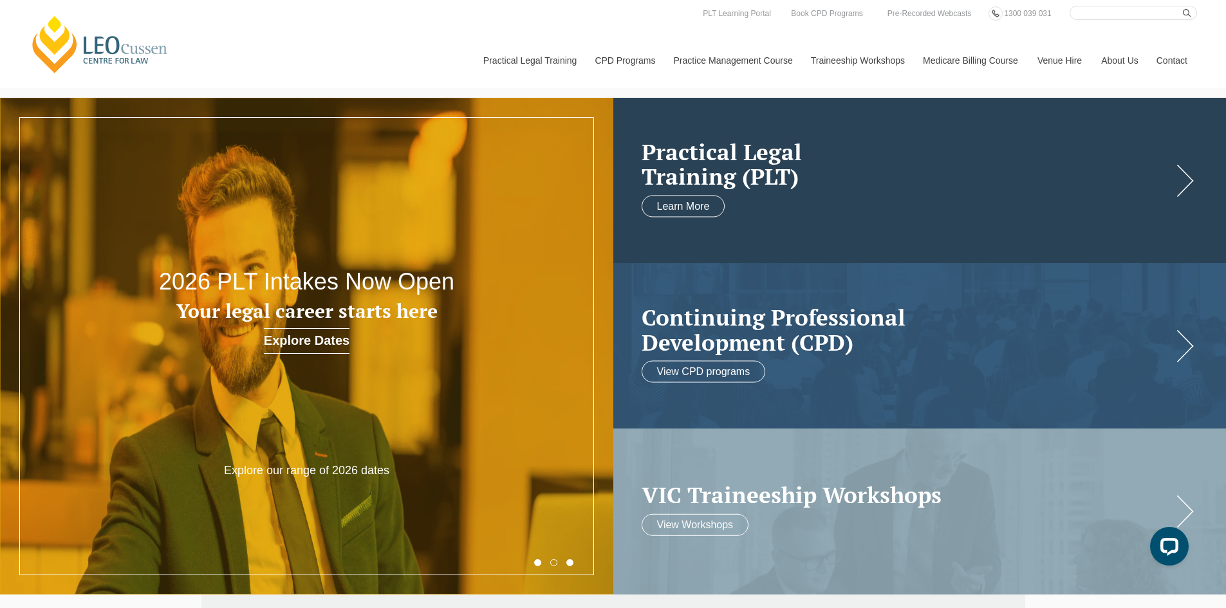
click at [770, 169] on h2 "Practical Legal Training (PLT)" at bounding box center [907, 164] width 531 height 50
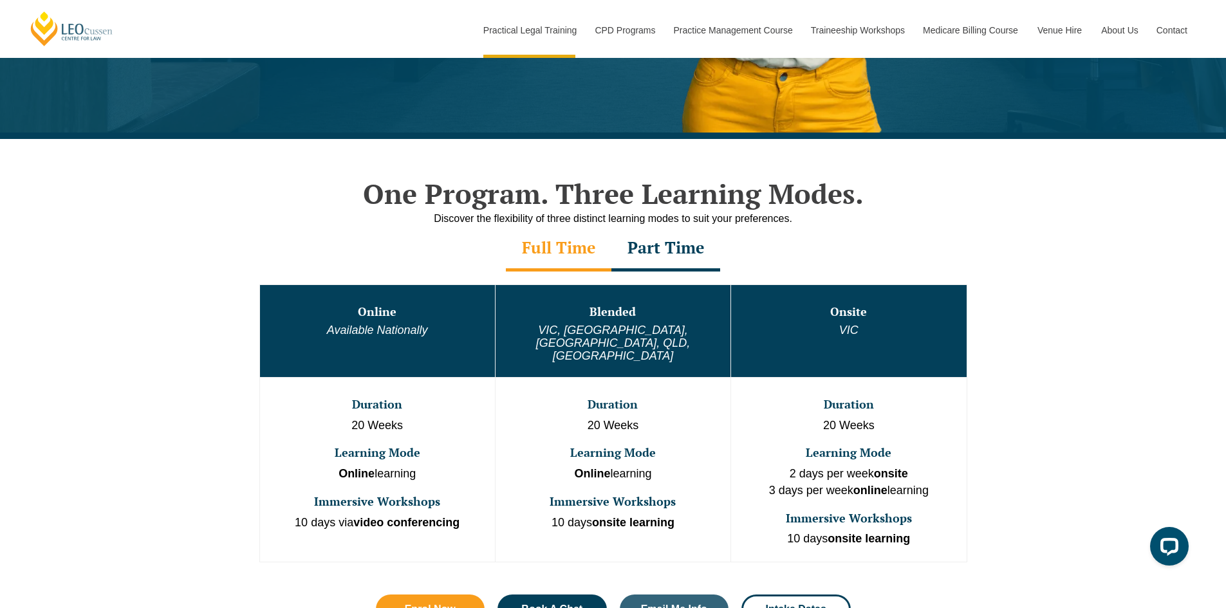
scroll to position [515, 0]
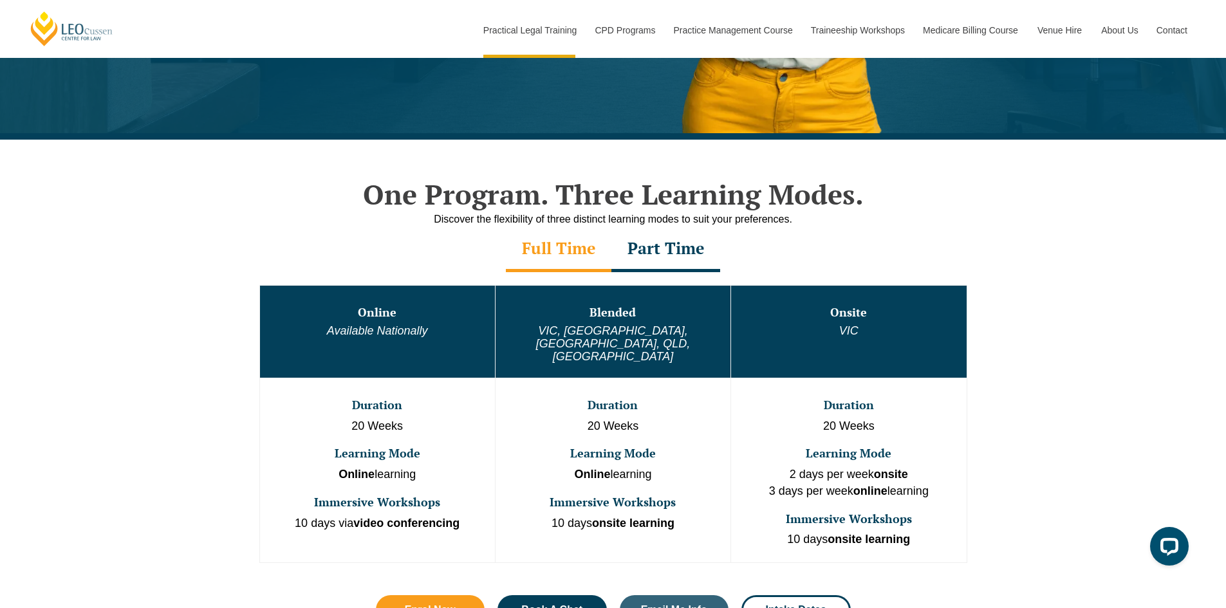
click at [691, 254] on div "Part Time" at bounding box center [666, 249] width 109 height 45
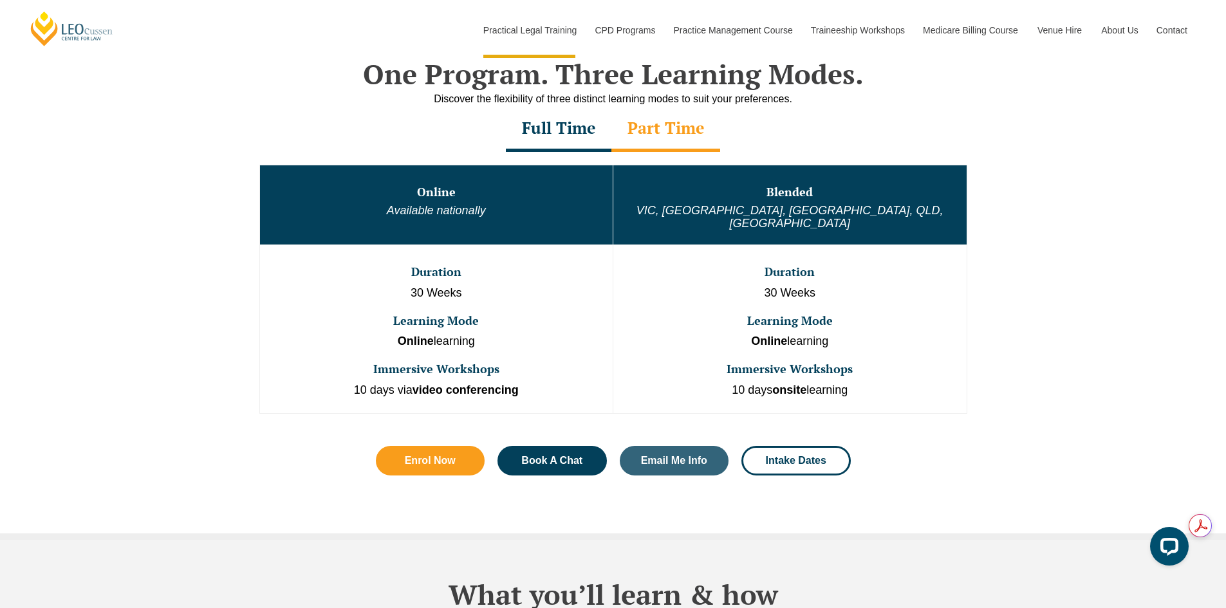
scroll to position [644, 0]
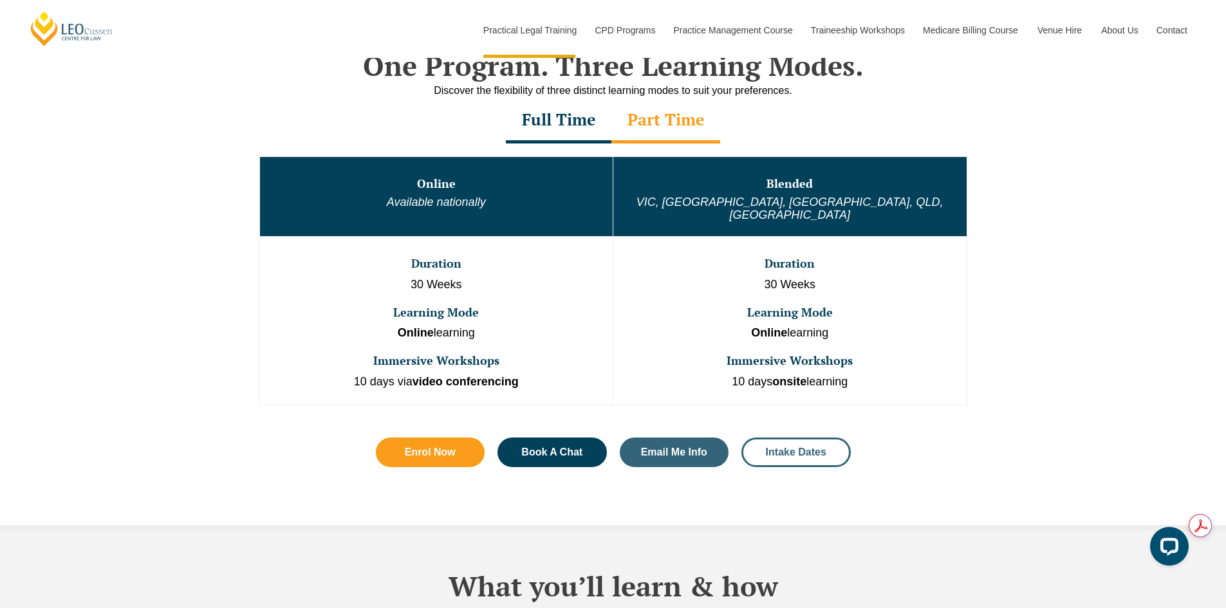
click at [782, 447] on span "Intake Dates" at bounding box center [796, 452] width 61 height 10
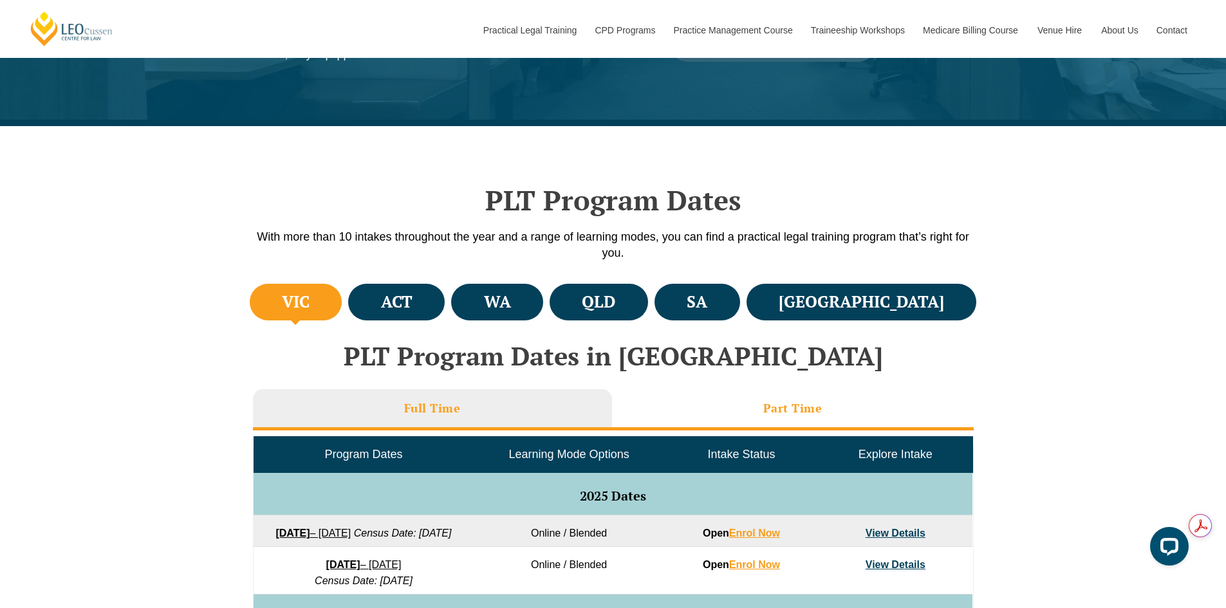
click at [851, 409] on li "Part Time" at bounding box center [793, 409] width 362 height 41
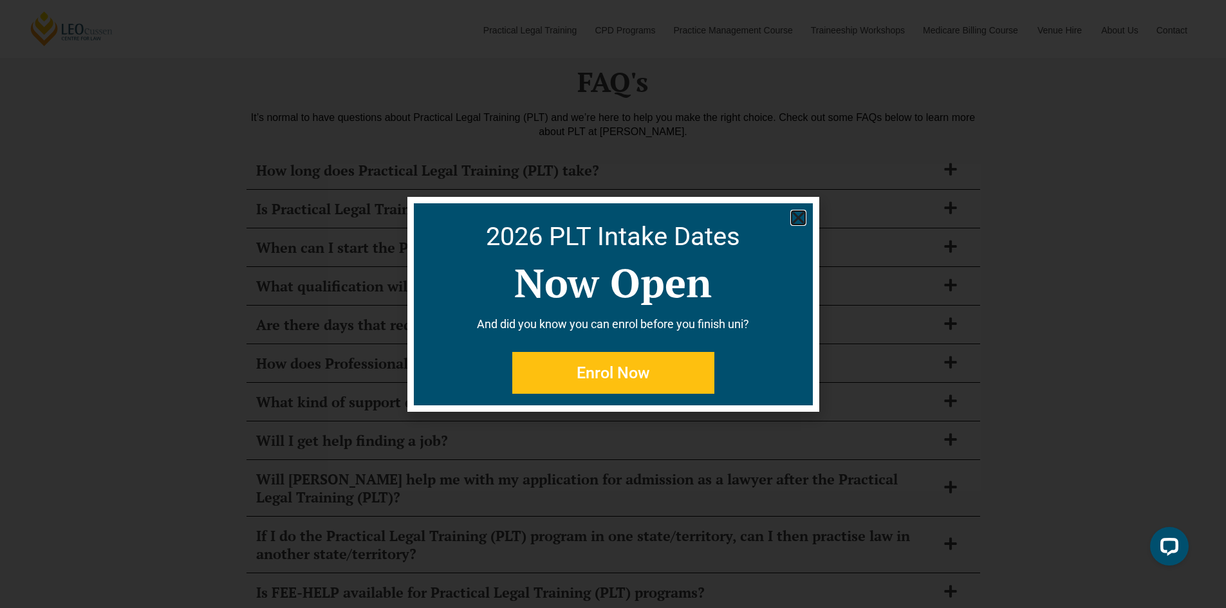
scroll to position [4893, 0]
click at [798, 223] on icon "Close" at bounding box center [799, 218] width 16 height 16
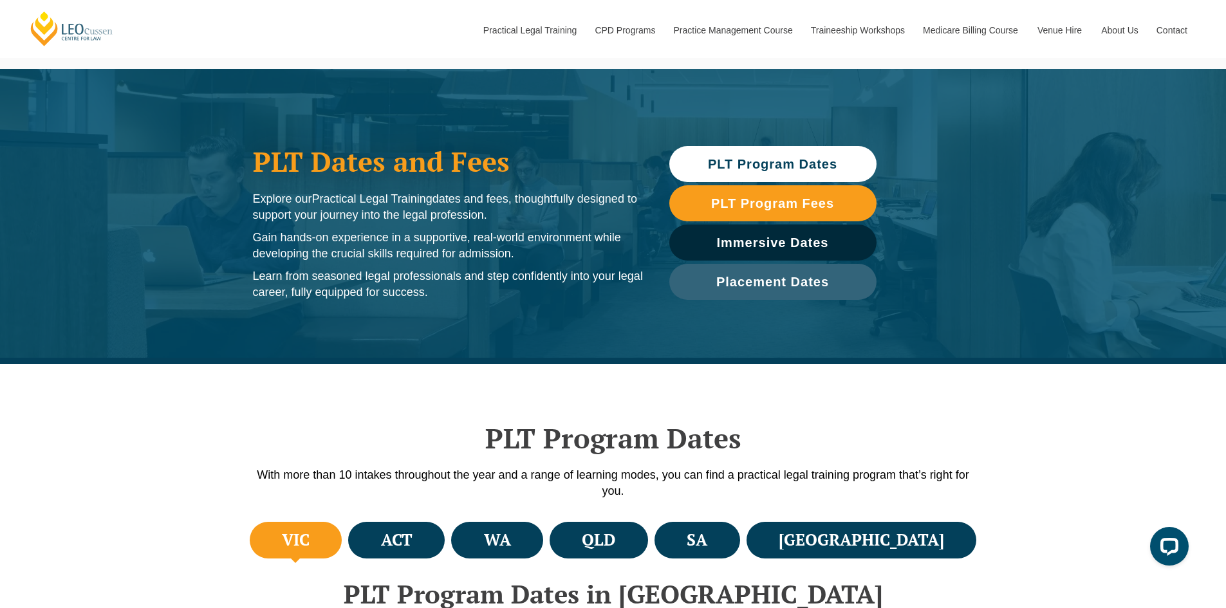
scroll to position [0, 0]
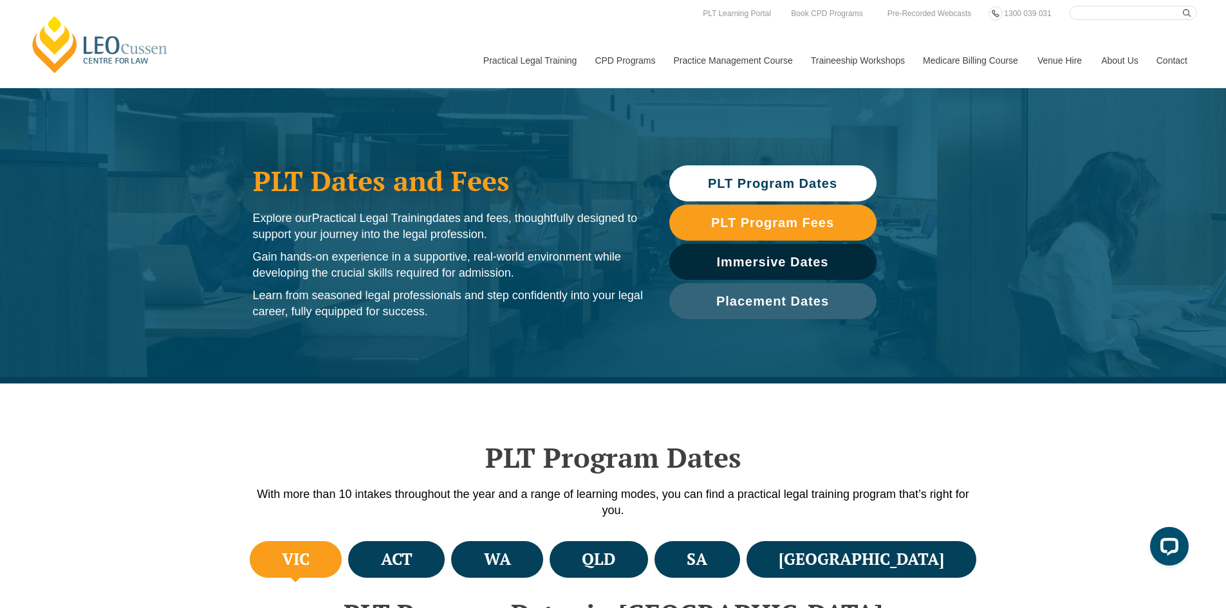
click at [777, 185] on span "PLT Program Dates" at bounding box center [772, 183] width 129 height 13
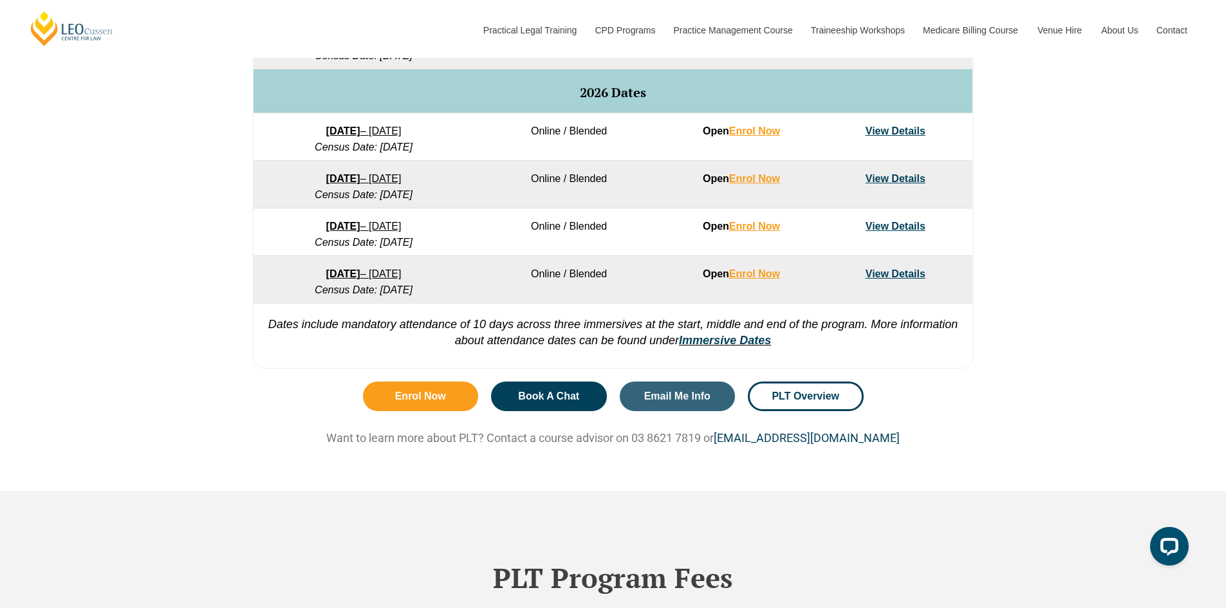
scroll to position [770, 0]
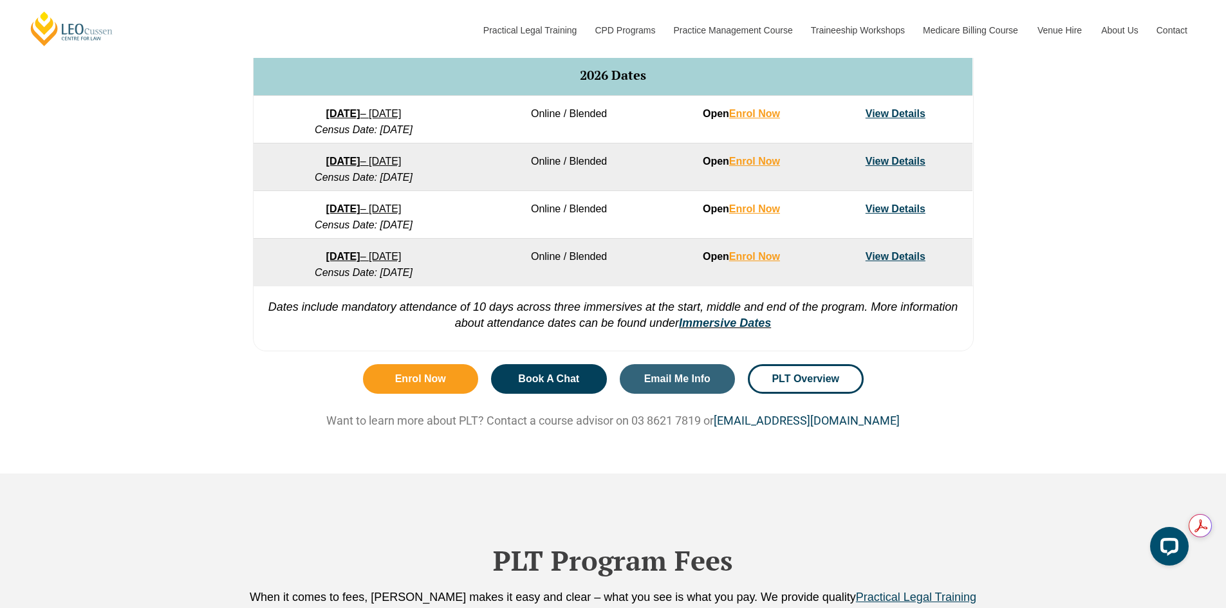
click at [1038, 319] on div "VIC ACT WA QLD SA NSW PLT Program Dates in Victoria Full Time Part Time Program…" at bounding box center [613, 63] width 1226 height 590
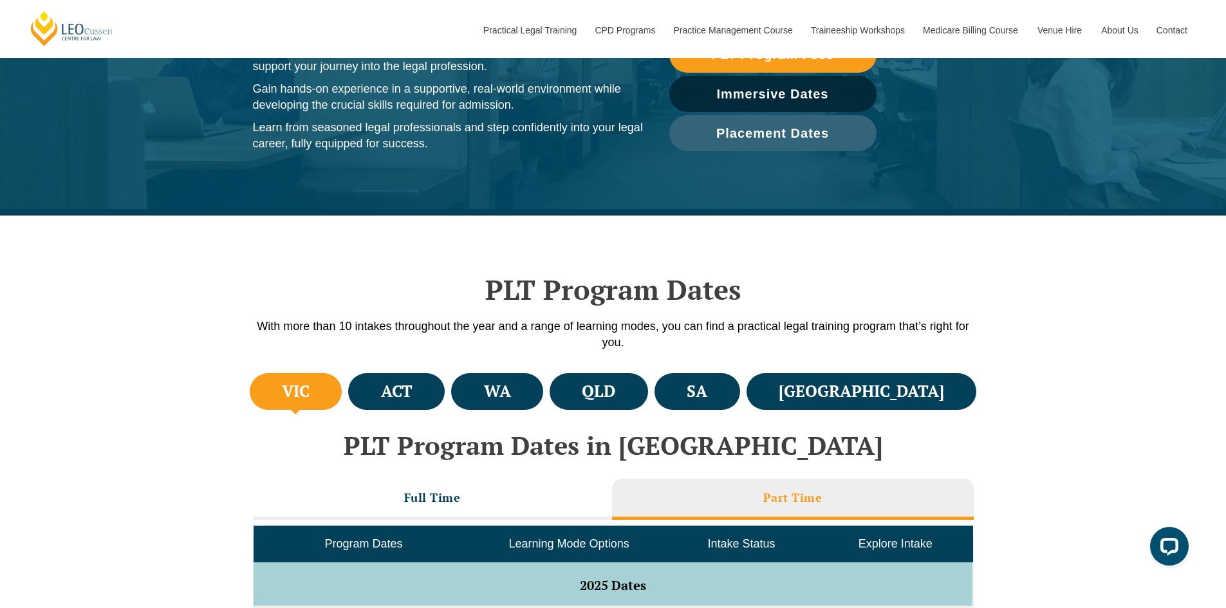
scroll to position [0, 0]
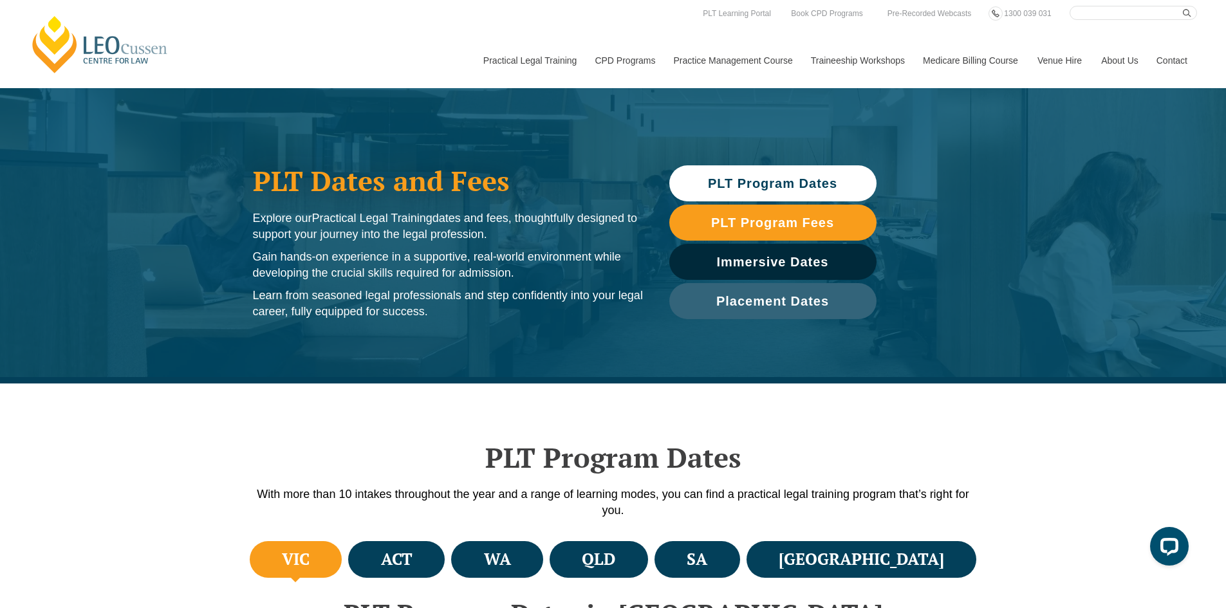
click at [915, 350] on div "PLT Dates and Fees Explore our Practical Legal Training dates and fees, thought…" at bounding box center [613, 235] width 1226 height 295
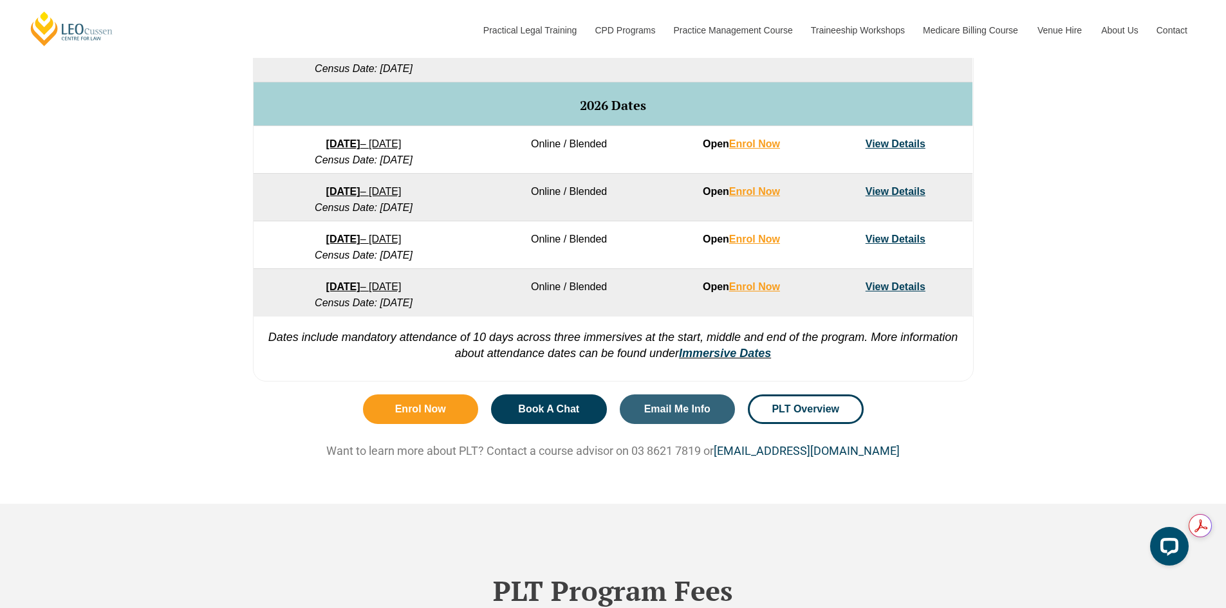
scroll to position [773, 0]
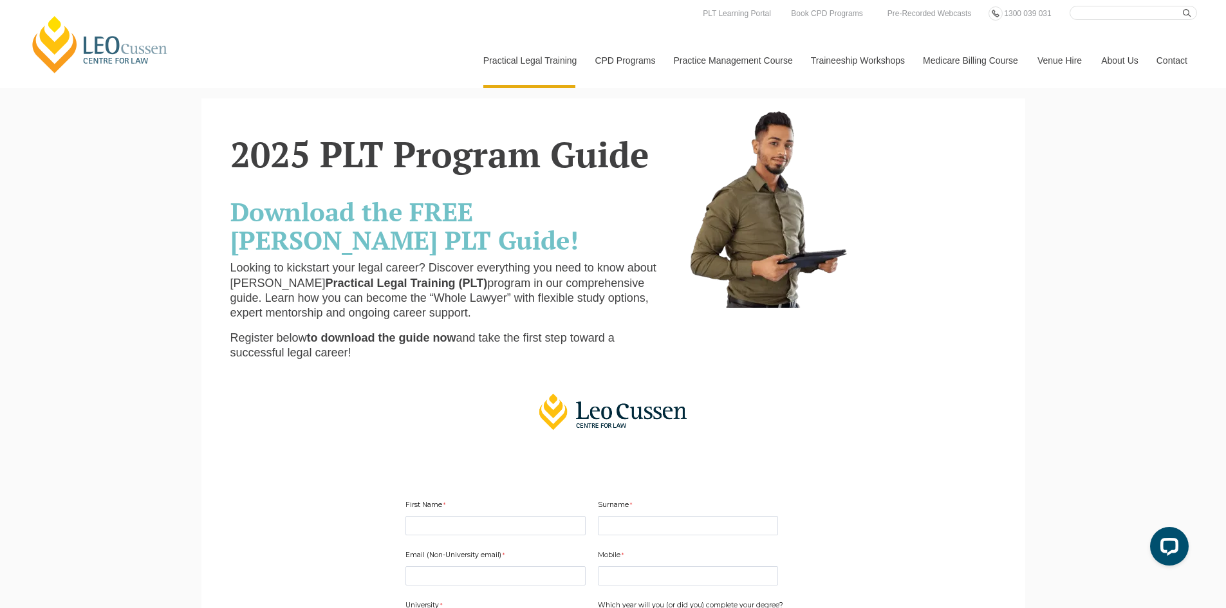
drag, startPoint x: 206, startPoint y: 245, endPoint x: 129, endPoint y: 103, distance: 161.3
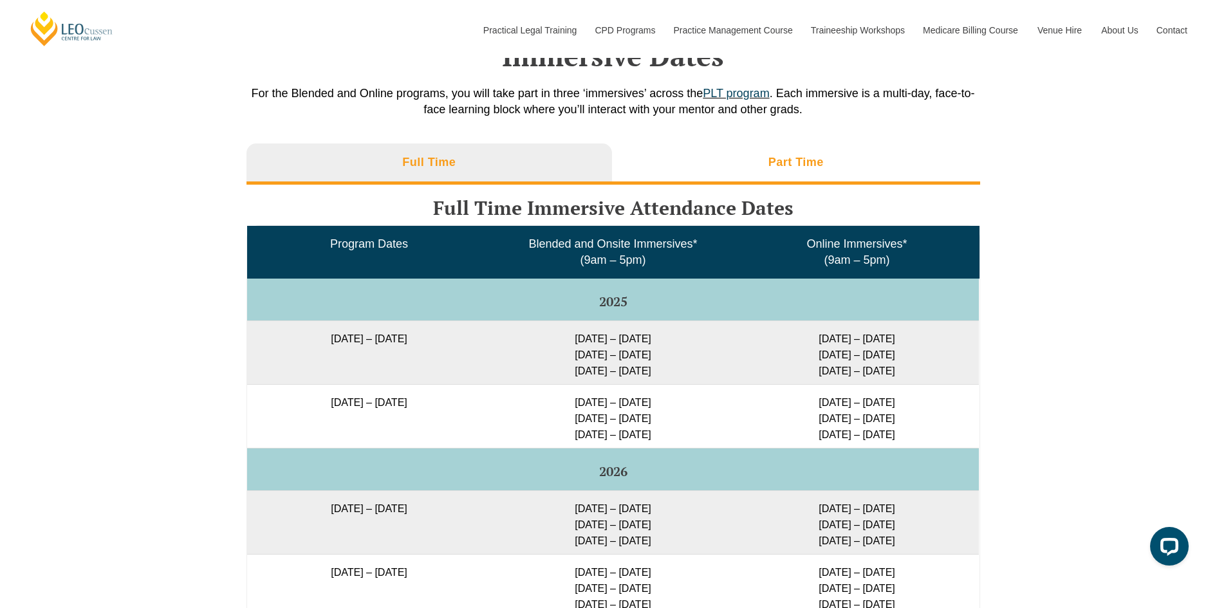
click at [803, 170] on h3 "Part Time" at bounding box center [796, 162] width 55 height 15
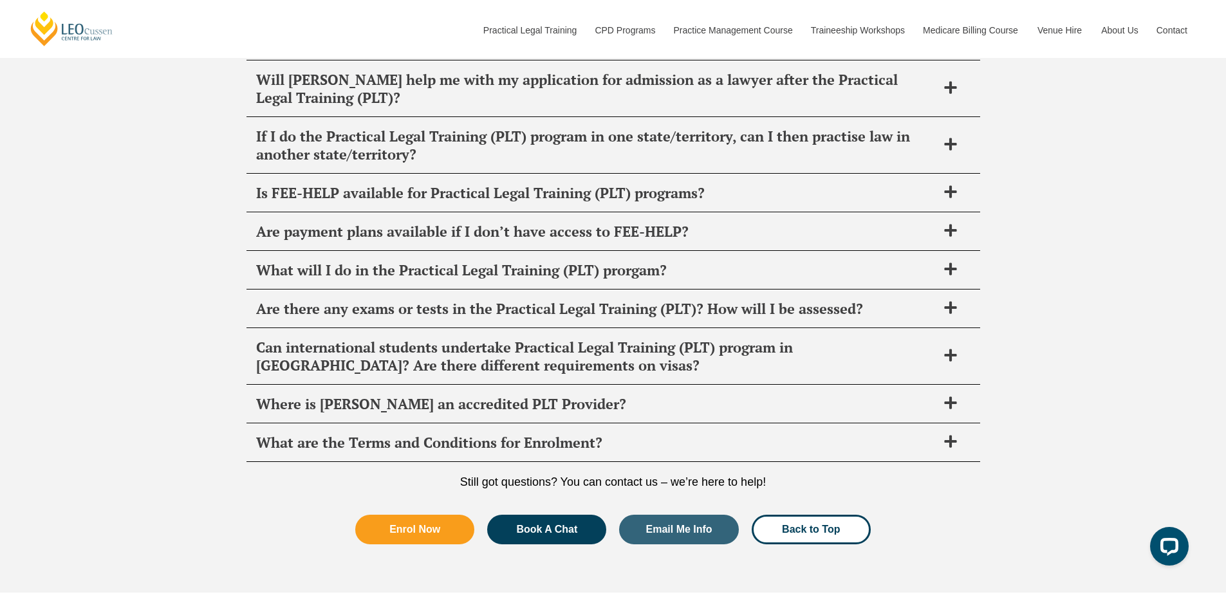
scroll to position [4998, 0]
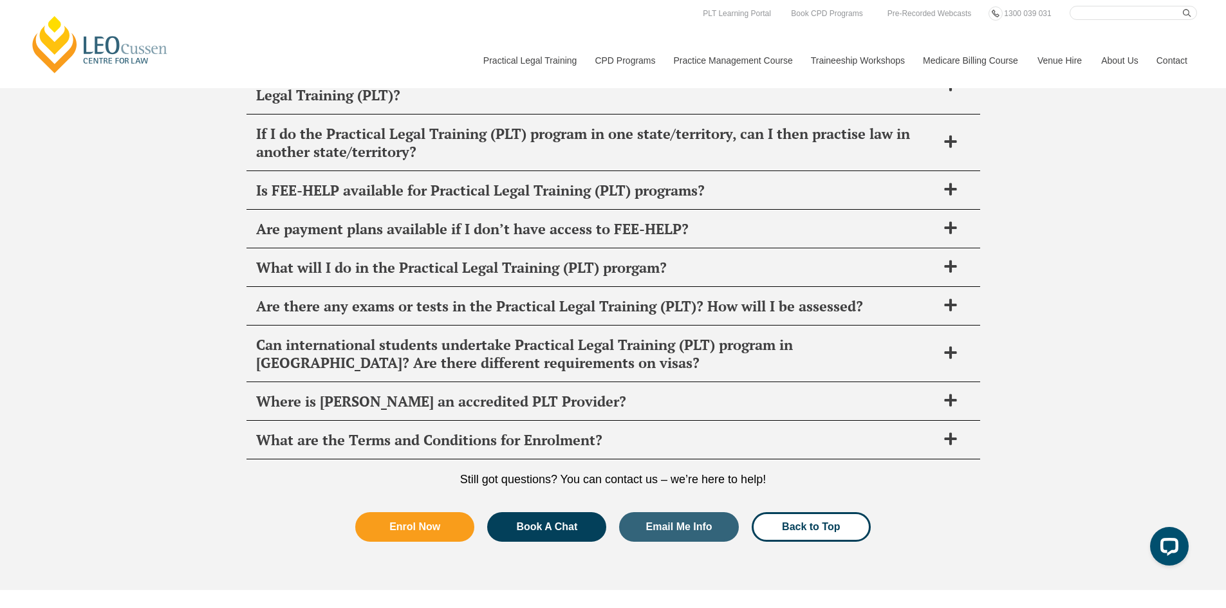
click at [1047, 333] on div "FAQ's It’s normal to have questions about Practical Legal Training (PLT) and we…" at bounding box center [613, 97] width 1226 height 985
